Goal: Register for event/course

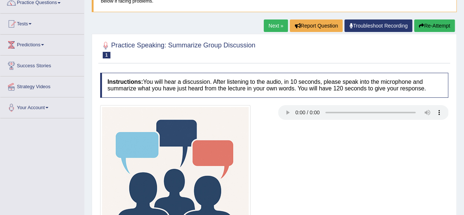
scroll to position [65, 0]
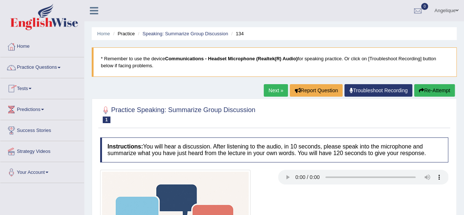
click at [31, 85] on link "Tests" at bounding box center [42, 87] width 84 height 18
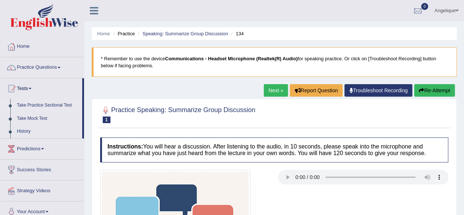
click at [41, 104] on link "Take Practice Sectional Test" at bounding box center [48, 105] width 69 height 13
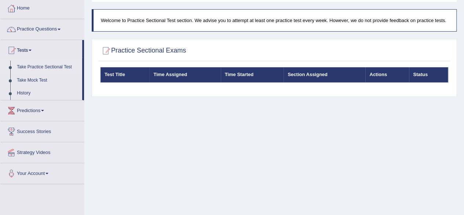
scroll to position [39, 0]
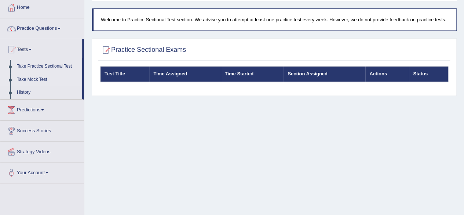
click at [32, 77] on link "Take Mock Test" at bounding box center [48, 79] width 69 height 13
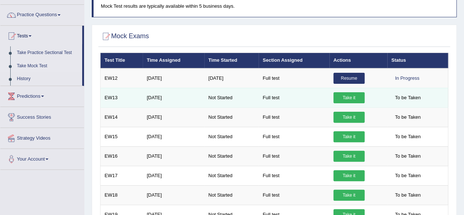
click at [345, 96] on link "Take it" at bounding box center [349, 97] width 31 height 11
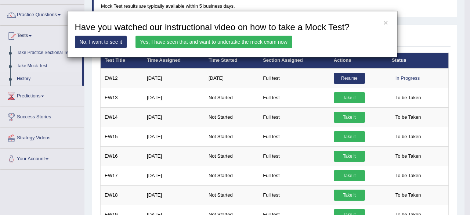
click at [201, 40] on link "Yes, I have seen that and want to undertake the mock exam now" at bounding box center [213, 42] width 157 height 12
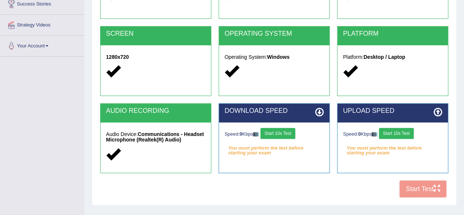
scroll to position [133, 0]
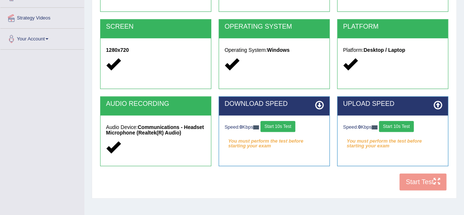
click at [283, 127] on button "Start 10s Test" at bounding box center [278, 126] width 35 height 11
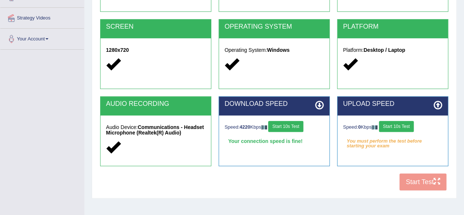
click at [400, 126] on button "Start 10s Test" at bounding box center [396, 126] width 35 height 11
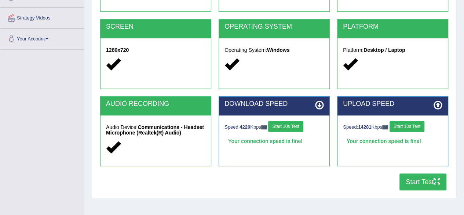
click at [420, 182] on button "Start Test" at bounding box center [423, 181] width 47 height 17
